Goal: Information Seeking & Learning: Check status

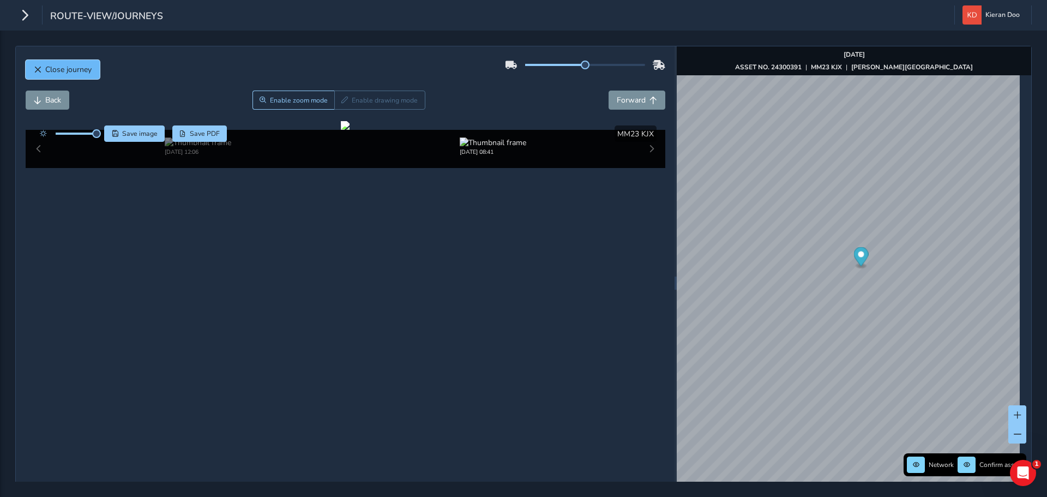
click at [40, 69] on span "Close journey" at bounding box center [38, 70] width 8 height 8
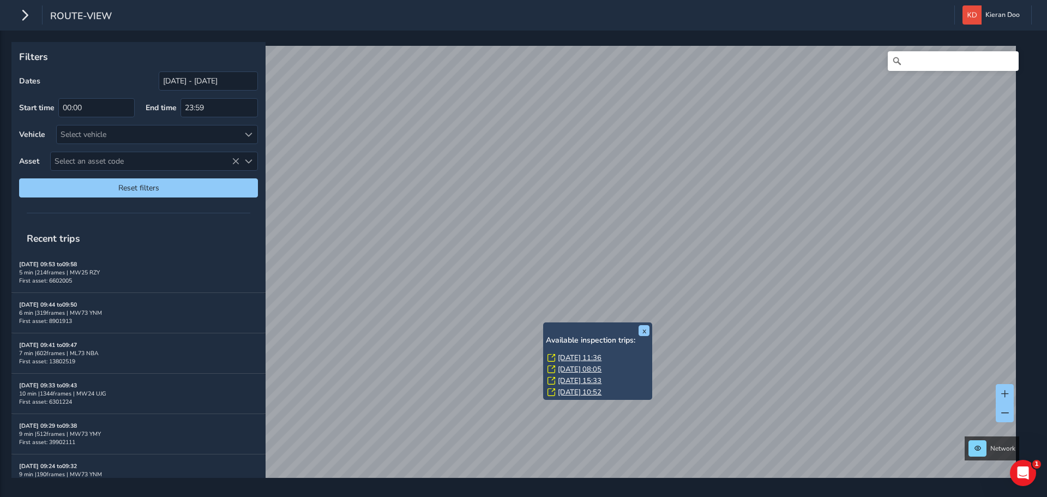
click at [571, 355] on link "[DATE] 11:36" at bounding box center [580, 358] width 44 height 10
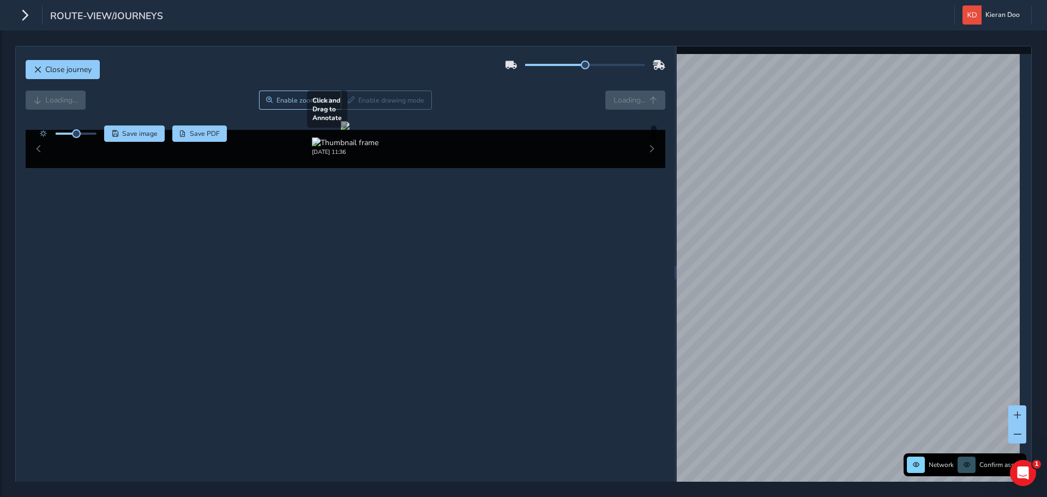
click at [349, 130] on div at bounding box center [345, 125] width 9 height 9
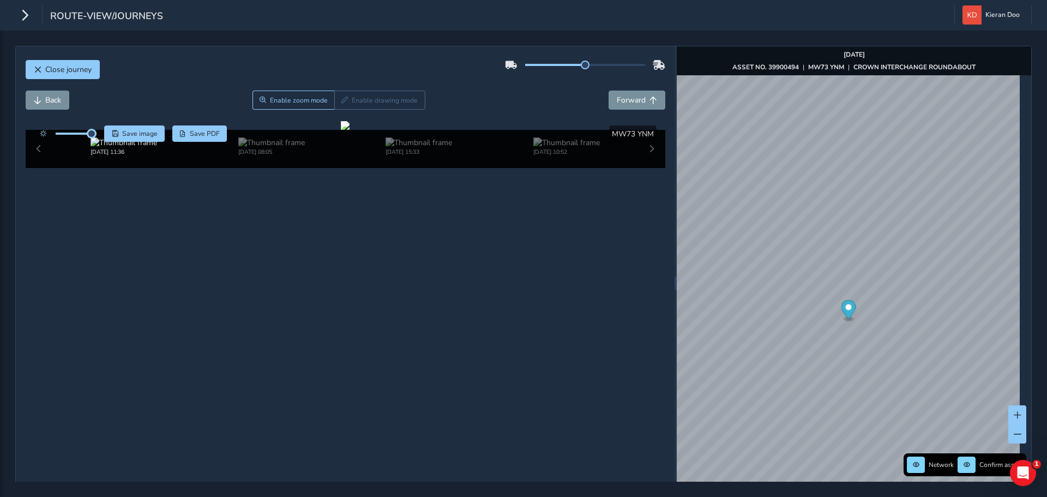
drag, startPoint x: 75, startPoint y: 132, endPoint x: 101, endPoint y: 134, distance: 26.8
click at [101, 134] on div "Save image Save PDF" at bounding box center [130, 133] width 193 height 16
click at [349, 130] on div at bounding box center [345, 125] width 9 height 9
